Goal: Task Accomplishment & Management: Manage account settings

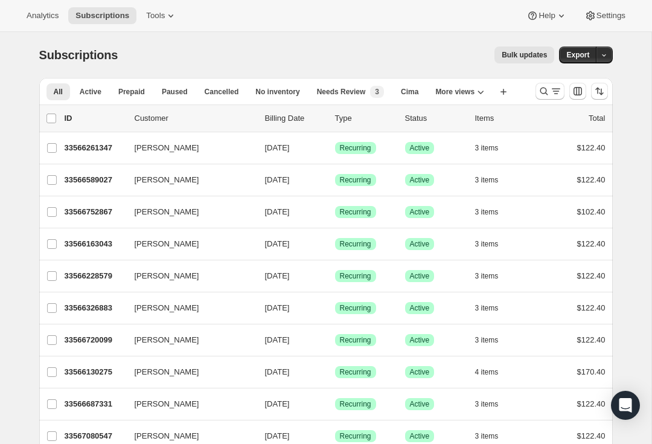
click at [543, 95] on icon "Search and filter results" at bounding box center [544, 91] width 12 height 12
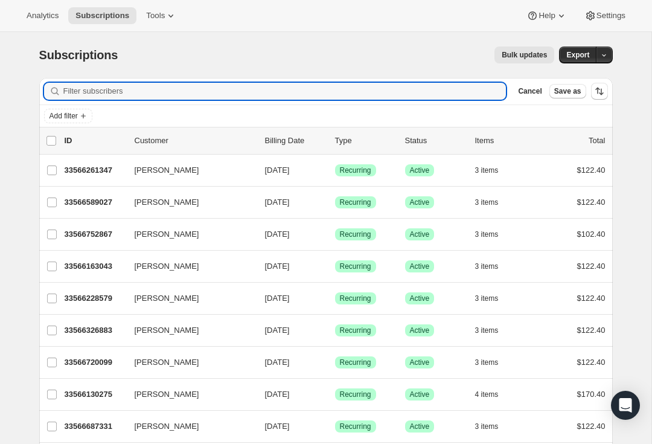
click at [164, 89] on input "Filter subscribers" at bounding box center [284, 91] width 443 height 17
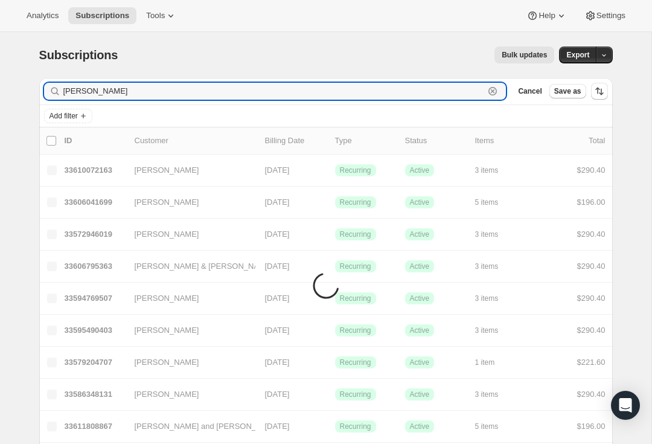
type input "[PERSON_NAME]"
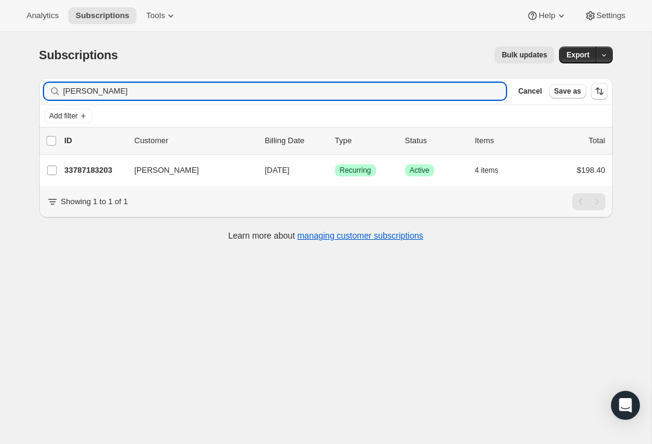
click at [324, 36] on div "Subscriptions. This page is ready Subscriptions Bulk updates More actions Bulk …" at bounding box center [325, 55] width 573 height 46
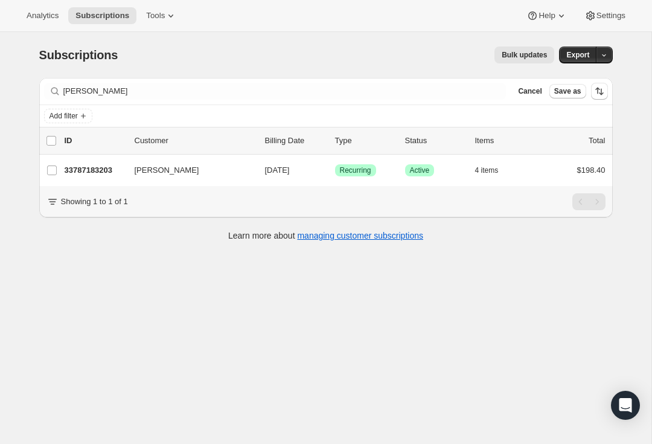
click at [231, 171] on icon "button" at bounding box center [235, 170] width 12 height 12
click at [235, 173] on icon "button" at bounding box center [235, 170] width 12 height 12
click at [237, 174] on icon "button" at bounding box center [235, 170] width 12 height 12
click at [105, 164] on div "33787183203 [PERSON_NAME] [DATE] Success Recurring Success Active 4 items $198.…" at bounding box center [335, 170] width 541 height 17
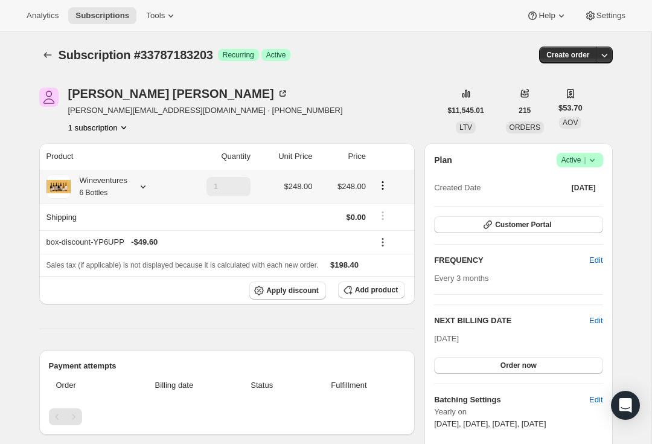
click at [144, 185] on icon at bounding box center [143, 186] width 12 height 12
click at [570, 229] on button "Customer Portal" at bounding box center [518, 224] width 168 height 17
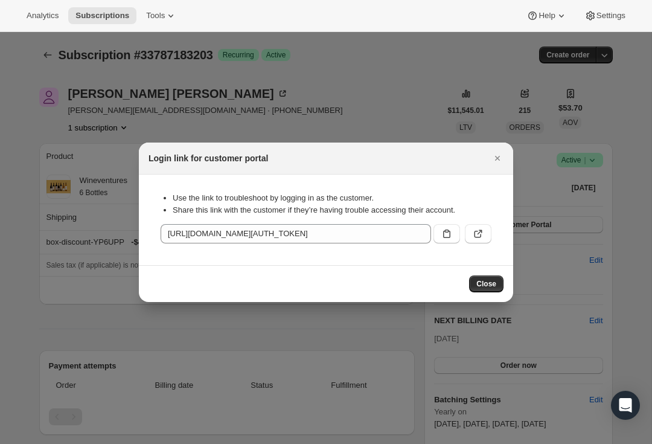
click at [479, 234] on icon ":rc7:" at bounding box center [478, 234] width 12 height 12
click at [496, 157] on icon "Close" at bounding box center [497, 158] width 12 height 12
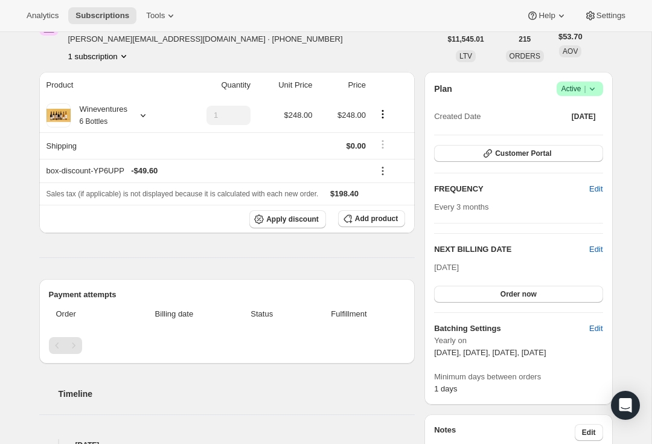
scroll to position [72, 0]
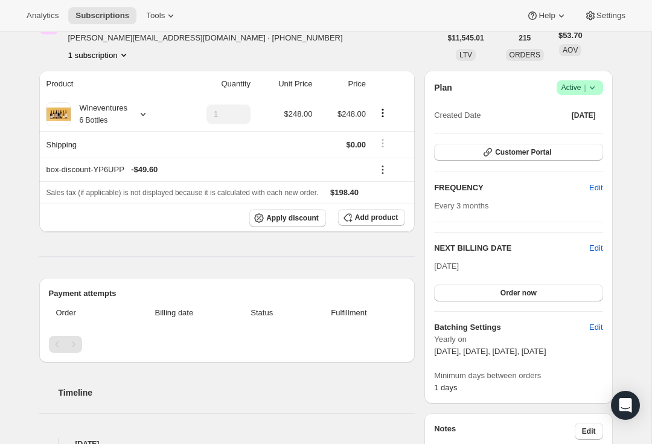
click at [379, 118] on icon "Product actions" at bounding box center [383, 113] width 12 height 12
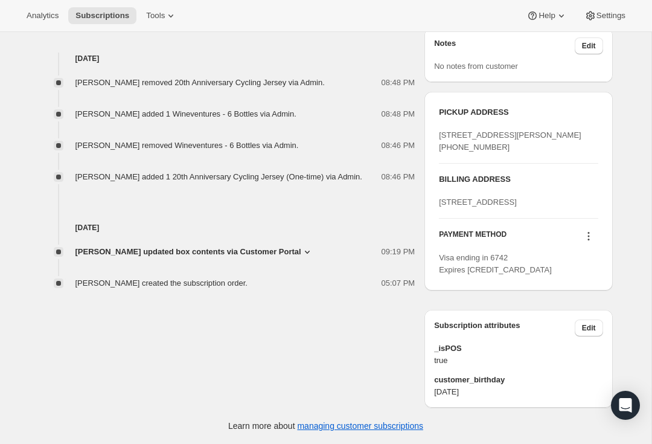
scroll to position [497, 0]
click at [592, 242] on icon at bounding box center [588, 236] width 12 height 12
click at [277, 320] on div "[PERSON_NAME] [PERSON_NAME][EMAIL_ADDRESS][DOMAIN_NAME] · [PHONE_NUMBER] 1 subs…" at bounding box center [321, 9] width 583 height 797
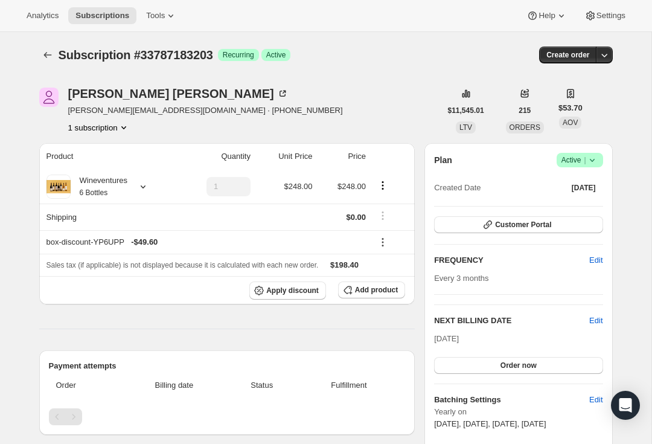
scroll to position [0, 0]
click at [568, 218] on button "Customer Portal" at bounding box center [518, 224] width 168 height 17
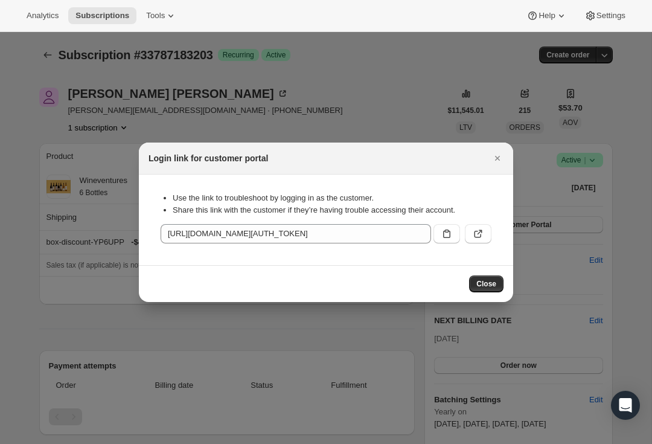
click at [482, 235] on icon ":rc7:" at bounding box center [478, 234] width 12 height 12
